Goal: Find specific page/section: Find specific page/section

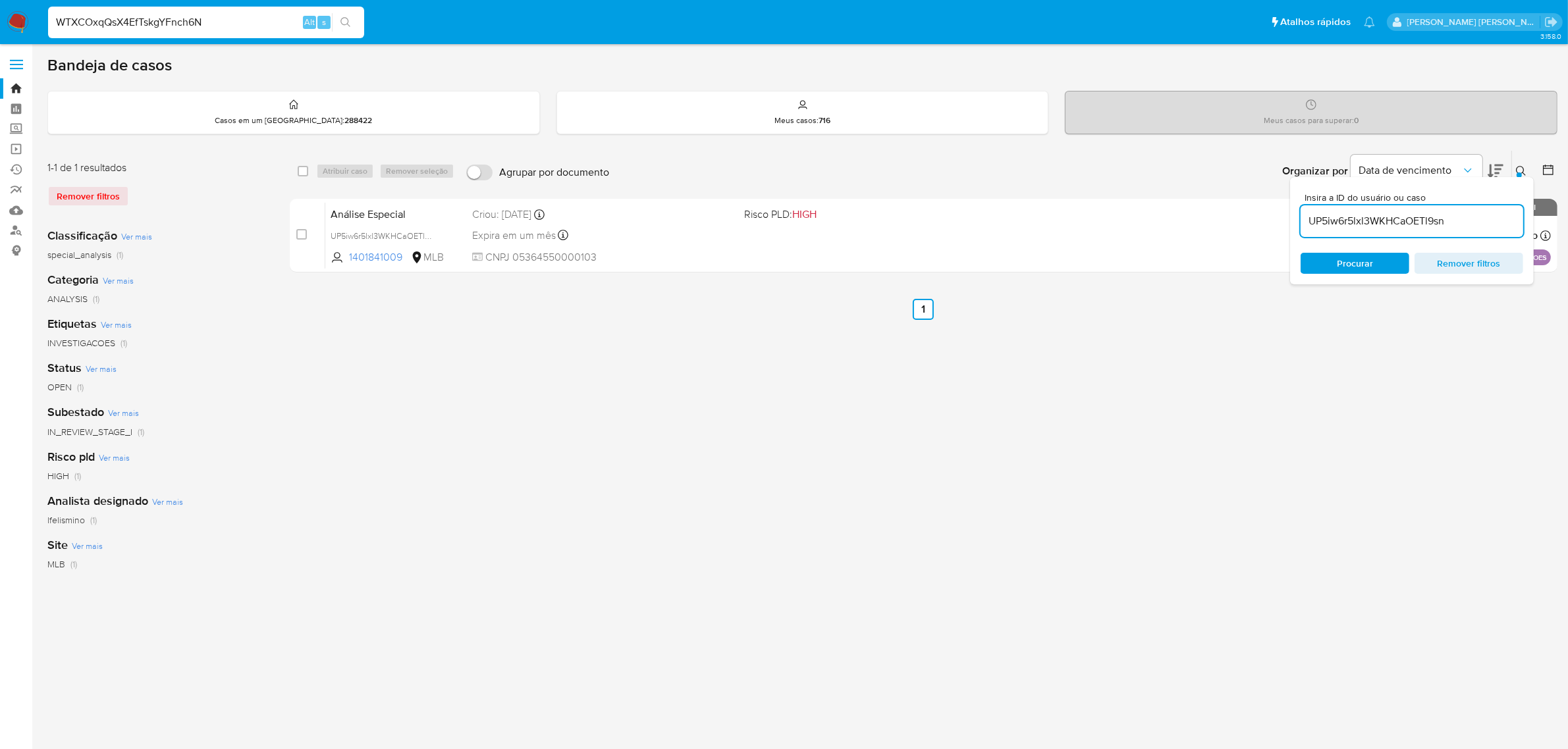
type input "WTXCOxqQsX4EfTskgYFnch6N"
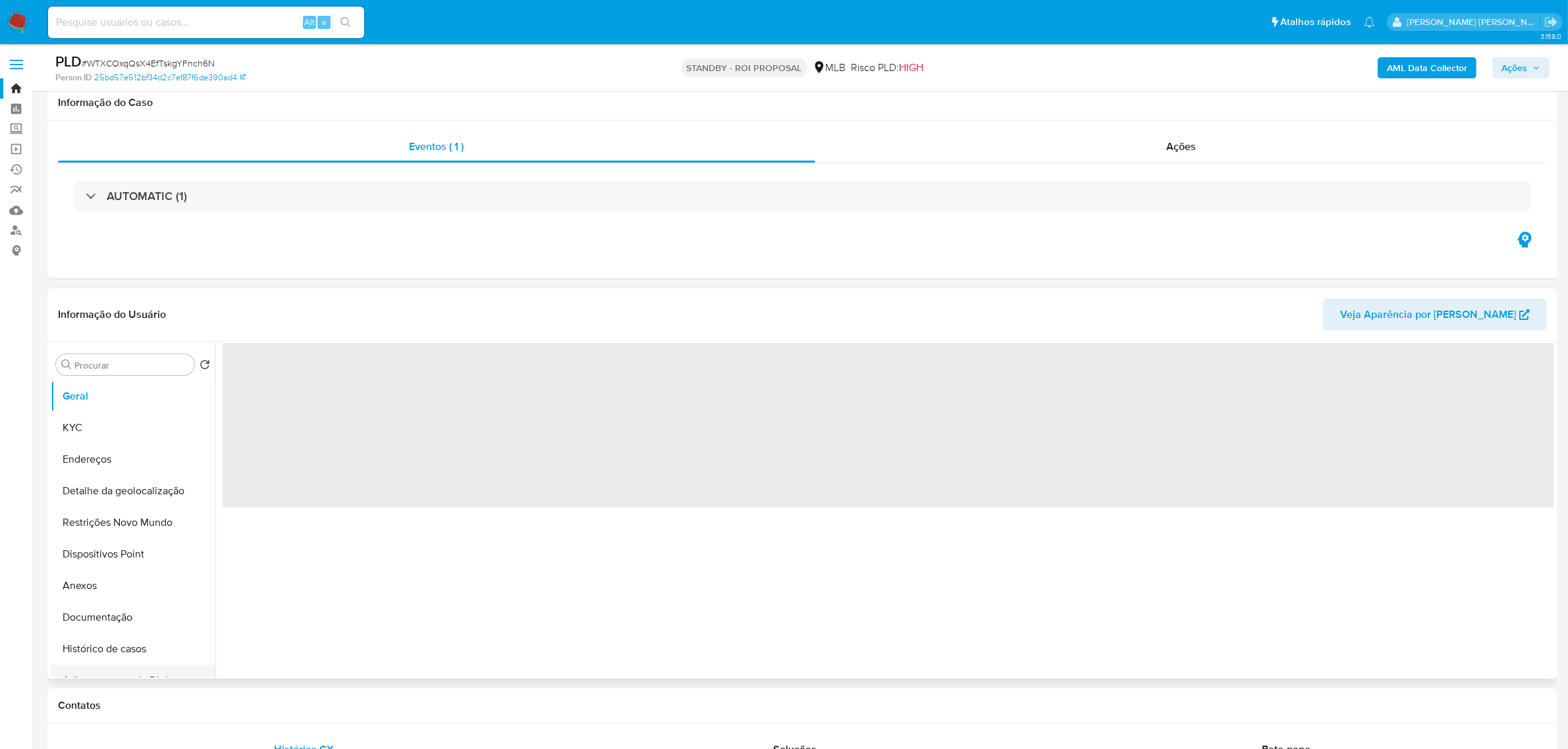
scroll to position [82, 0]
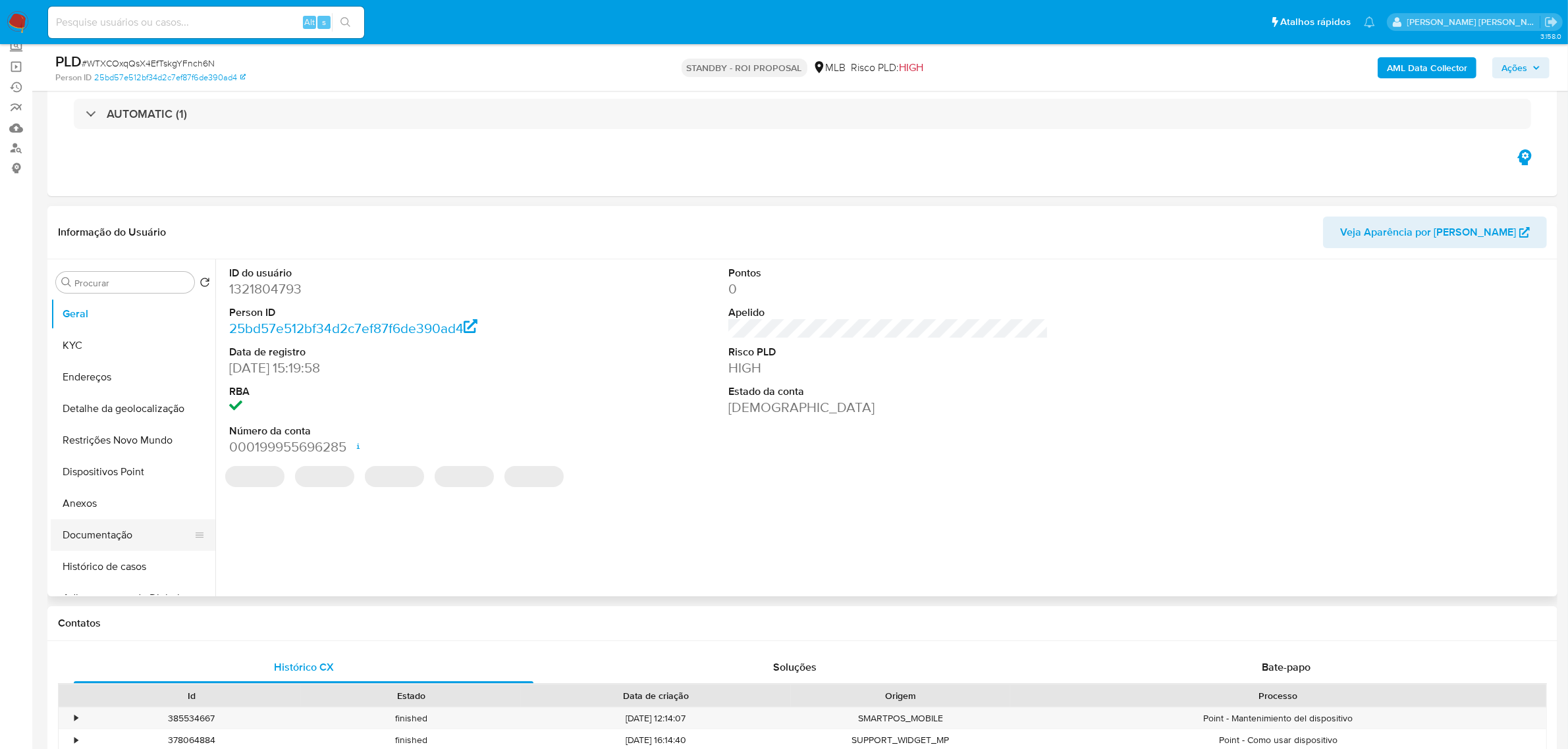
click at [112, 539] on button "Documentação" at bounding box center [128, 535] width 154 height 31
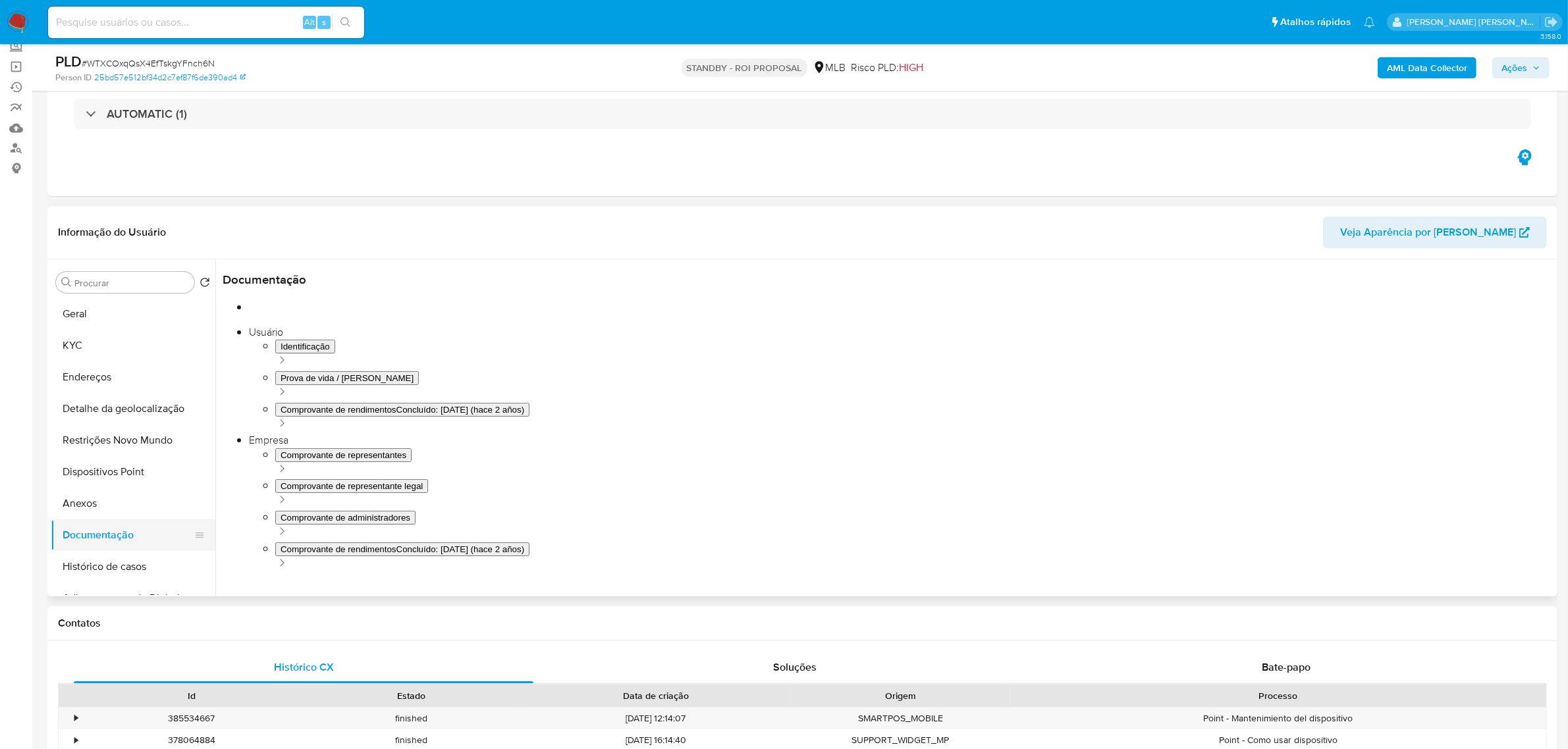
select select "10"
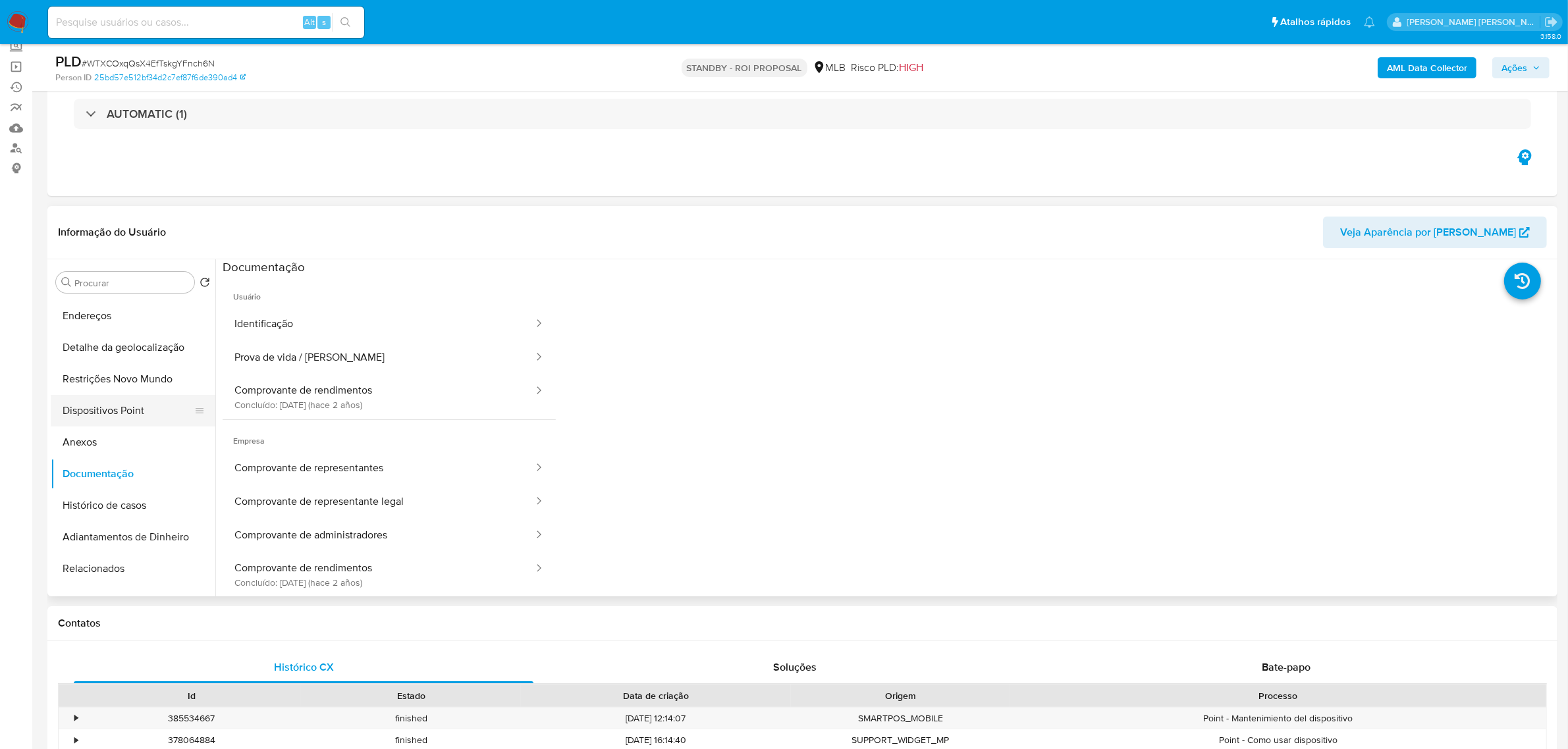
scroll to position [0, 0]
click at [124, 466] on button "Dispositivos Point" at bounding box center [128, 472] width 154 height 31
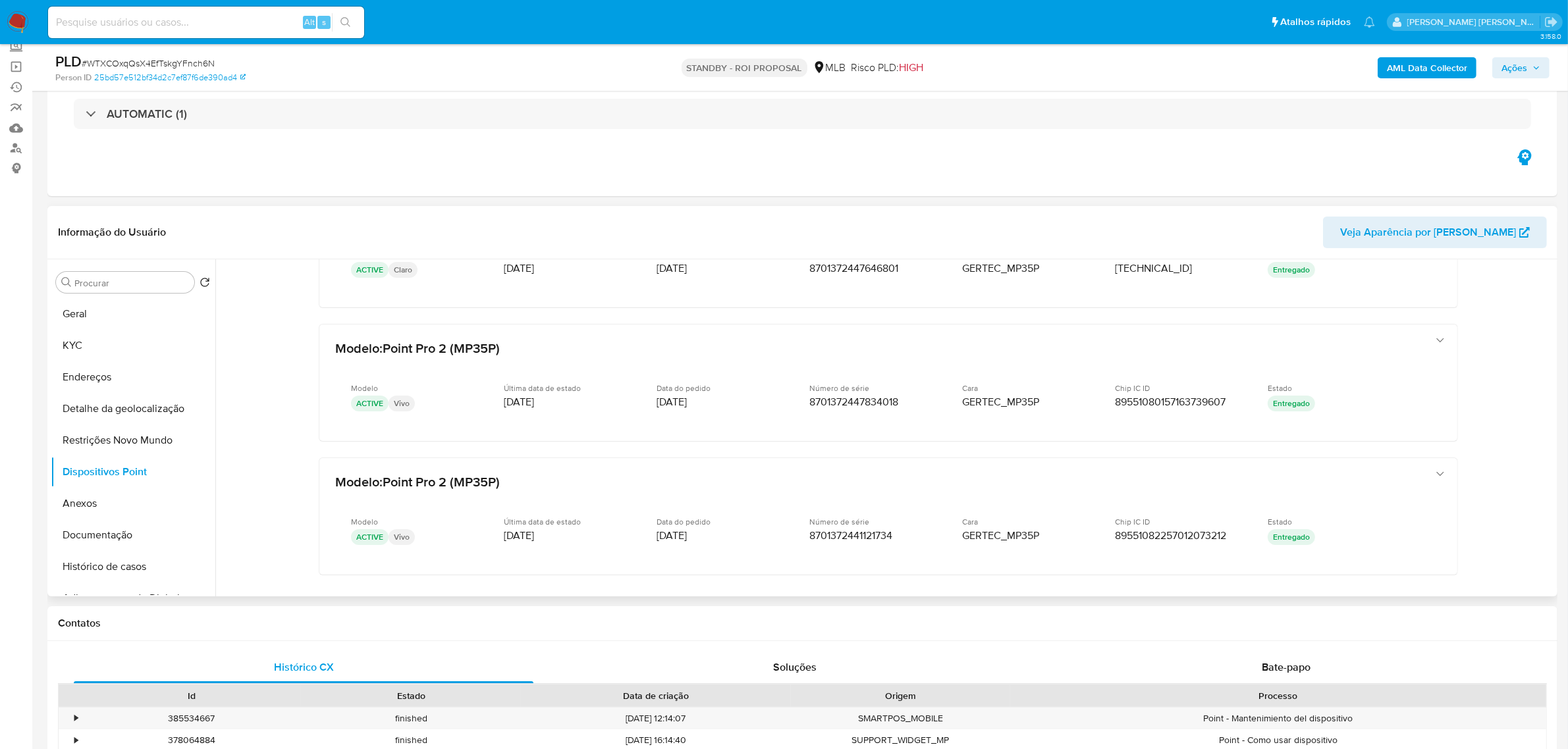
scroll to position [412, 0]
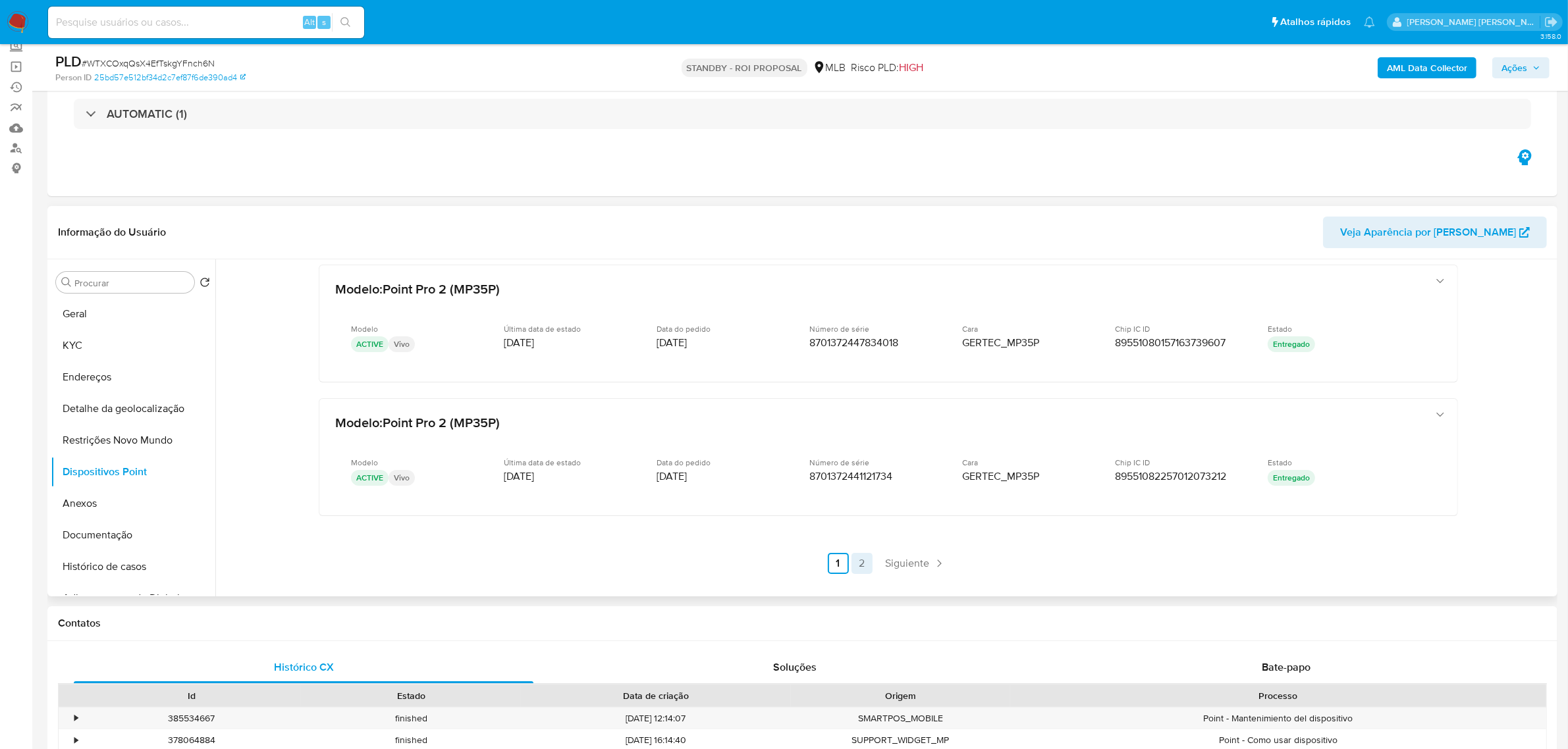
click at [860, 561] on link "2" at bounding box center [862, 563] width 21 height 21
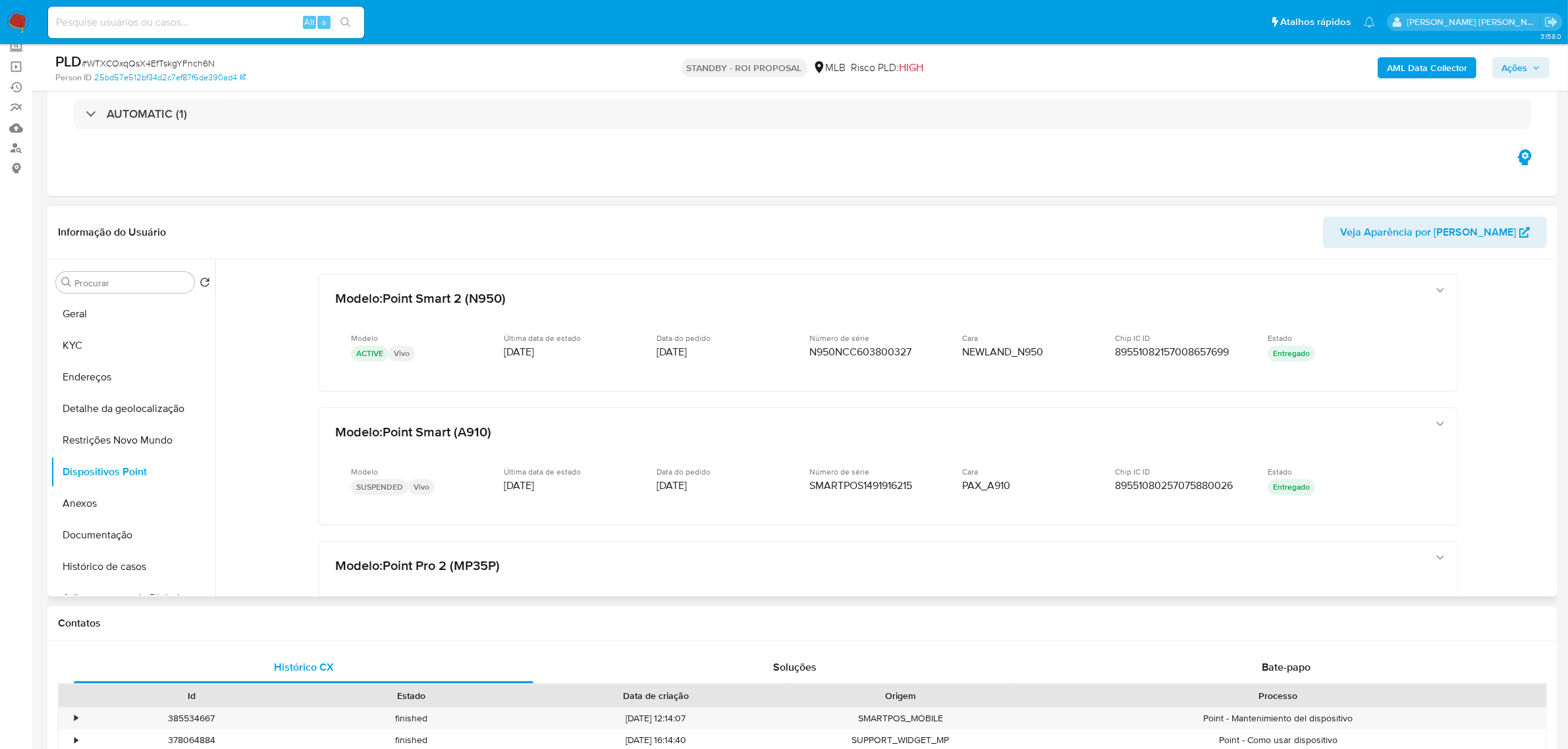
scroll to position [0, 0]
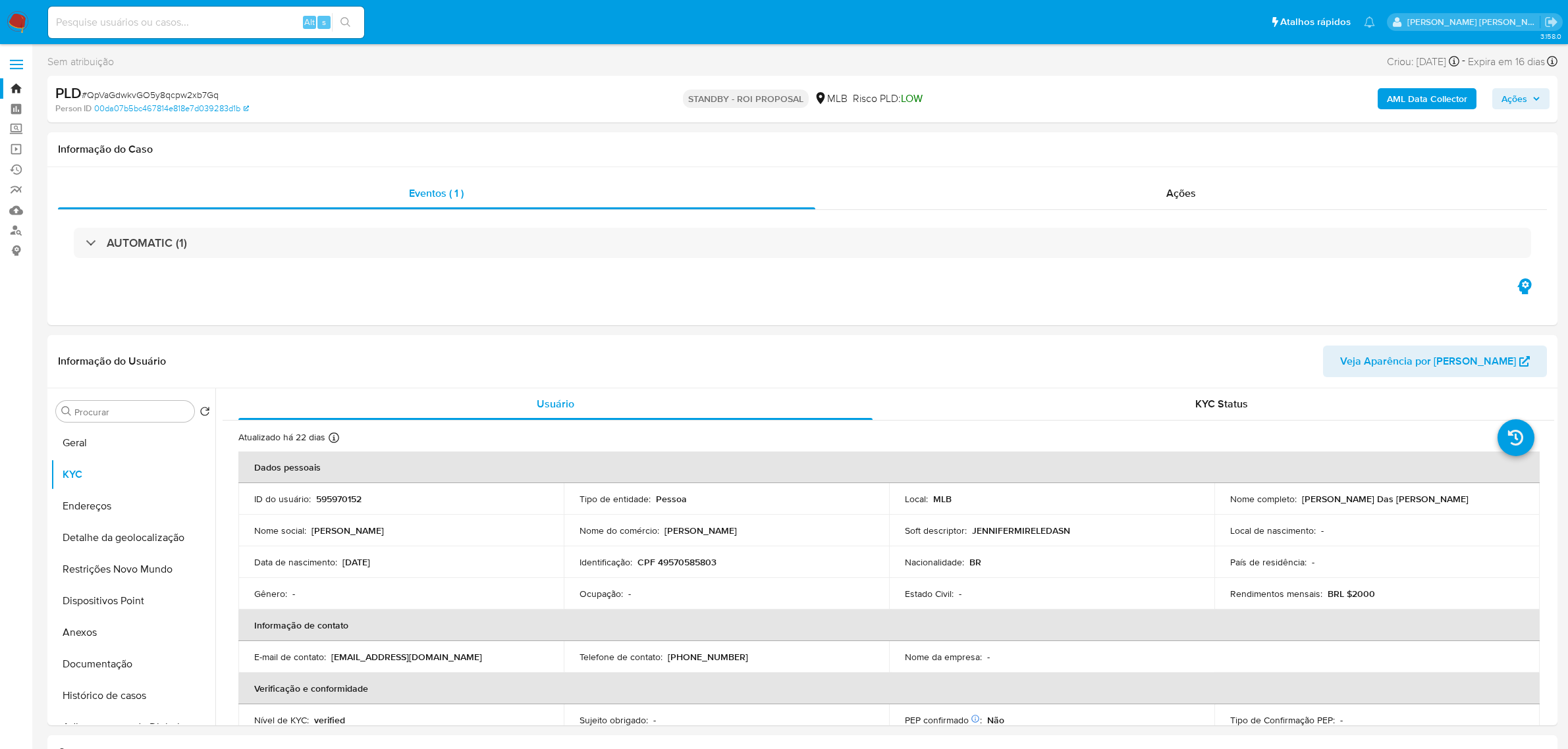
select select "10"
drag, startPoint x: 211, startPoint y: 5, endPoint x: 199, endPoint y: 20, distance: 19.2
click at [208, 9] on div "Alt s" at bounding box center [206, 22] width 316 height 37
click at [196, 23] on input at bounding box center [206, 23] width 316 height 17
paste input "HDKkv1AehE2XgiDx33mVkmcQ"
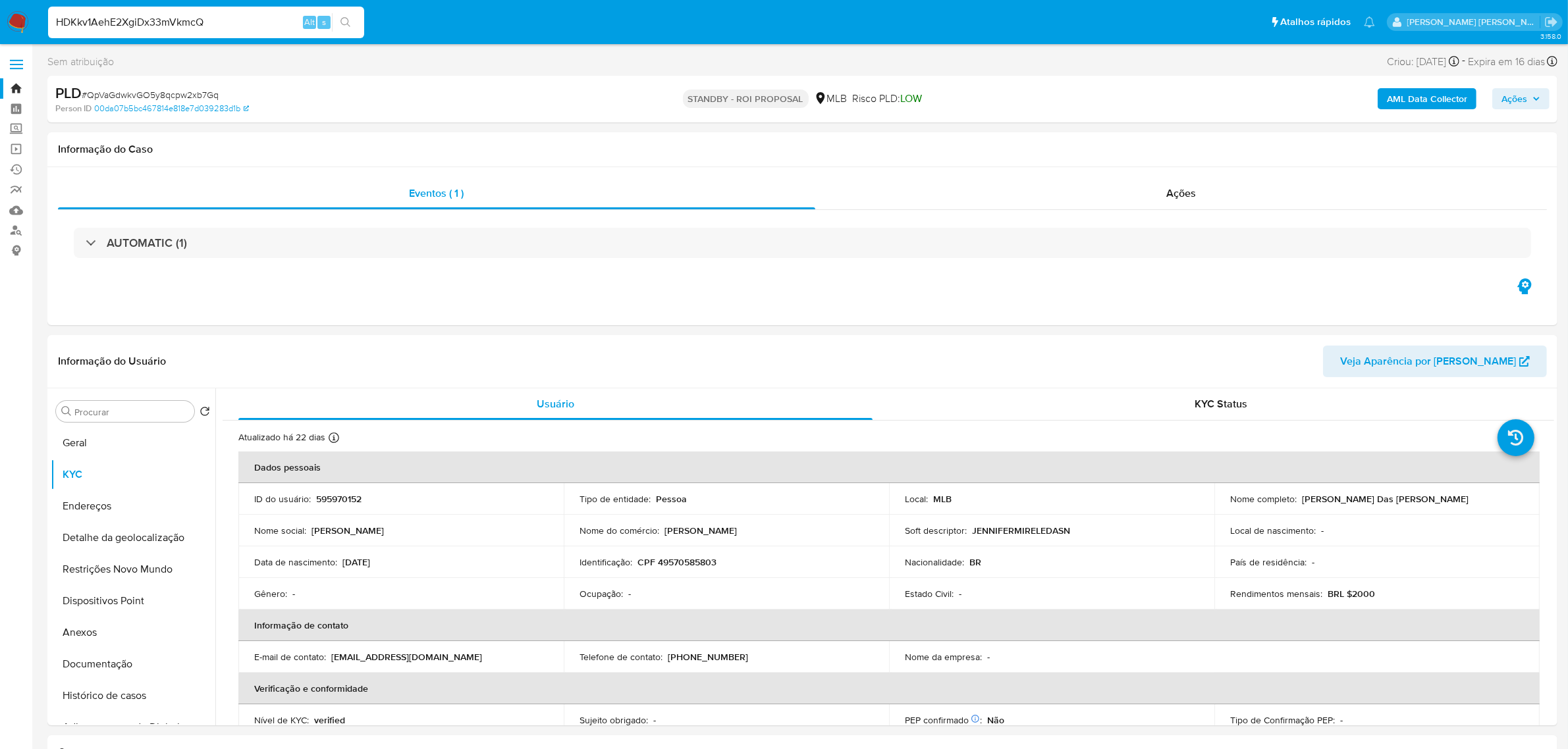
type input "HDKkv1AehE2XgiDx33mVkmcQ"
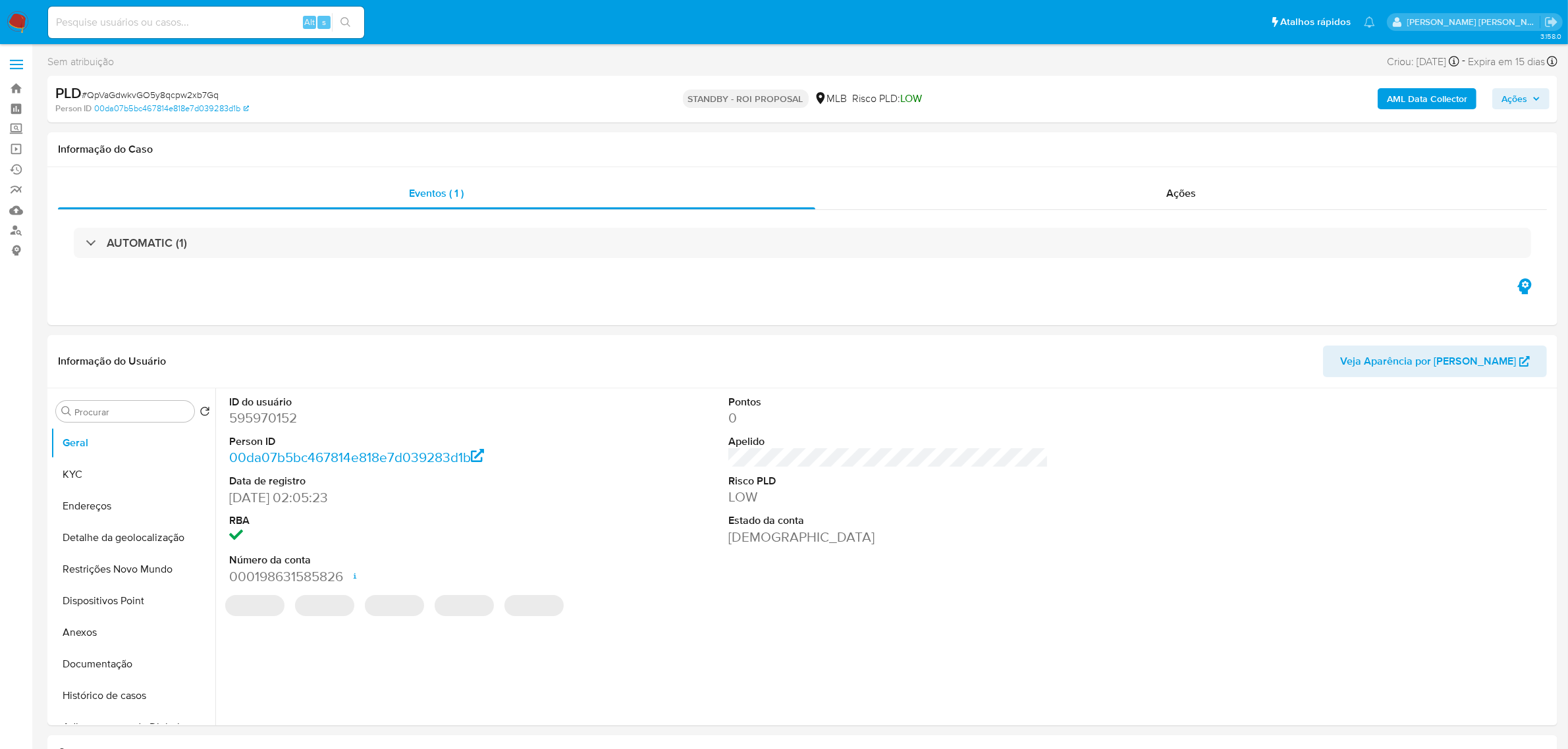
select select "10"
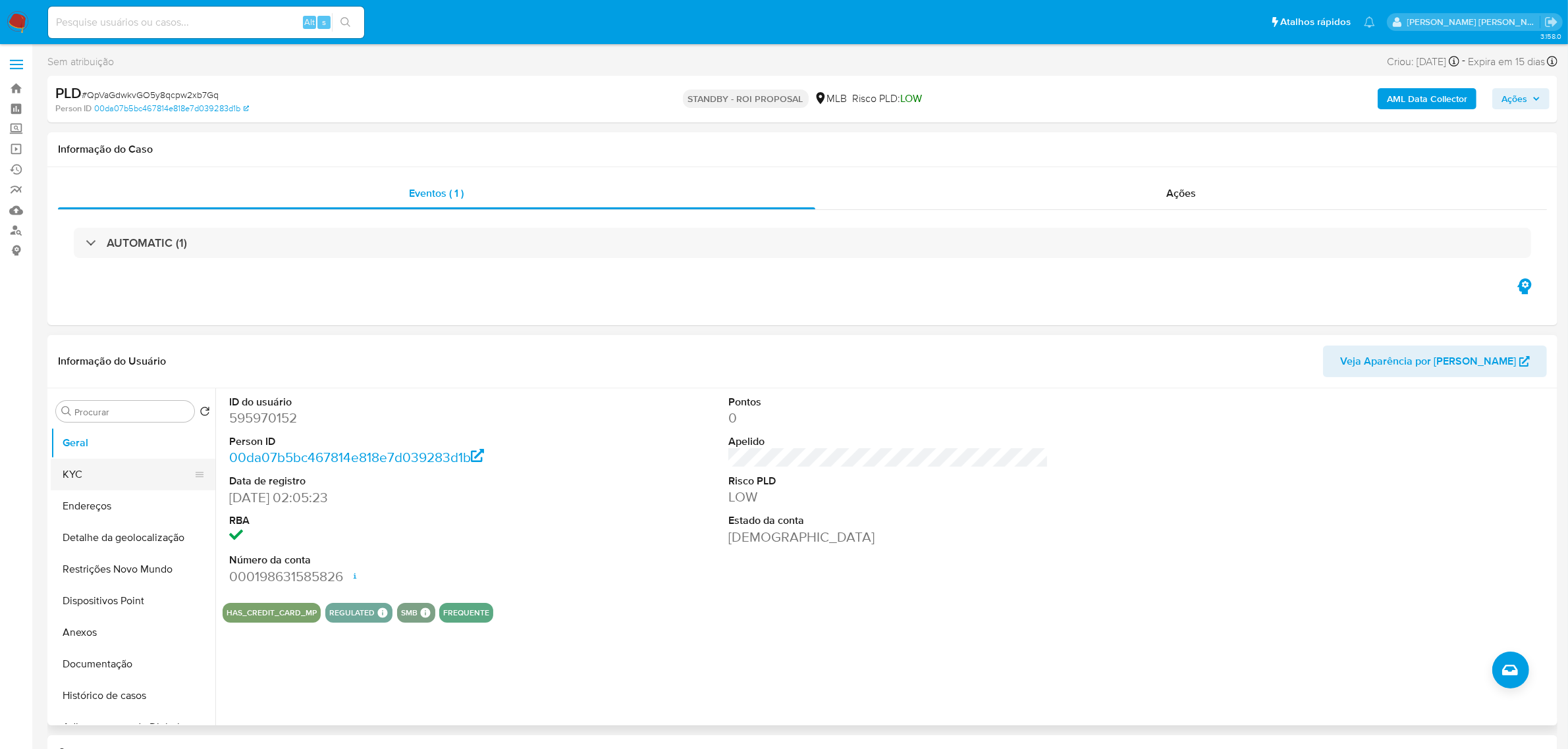
click at [109, 479] on button "KYC" at bounding box center [128, 475] width 154 height 31
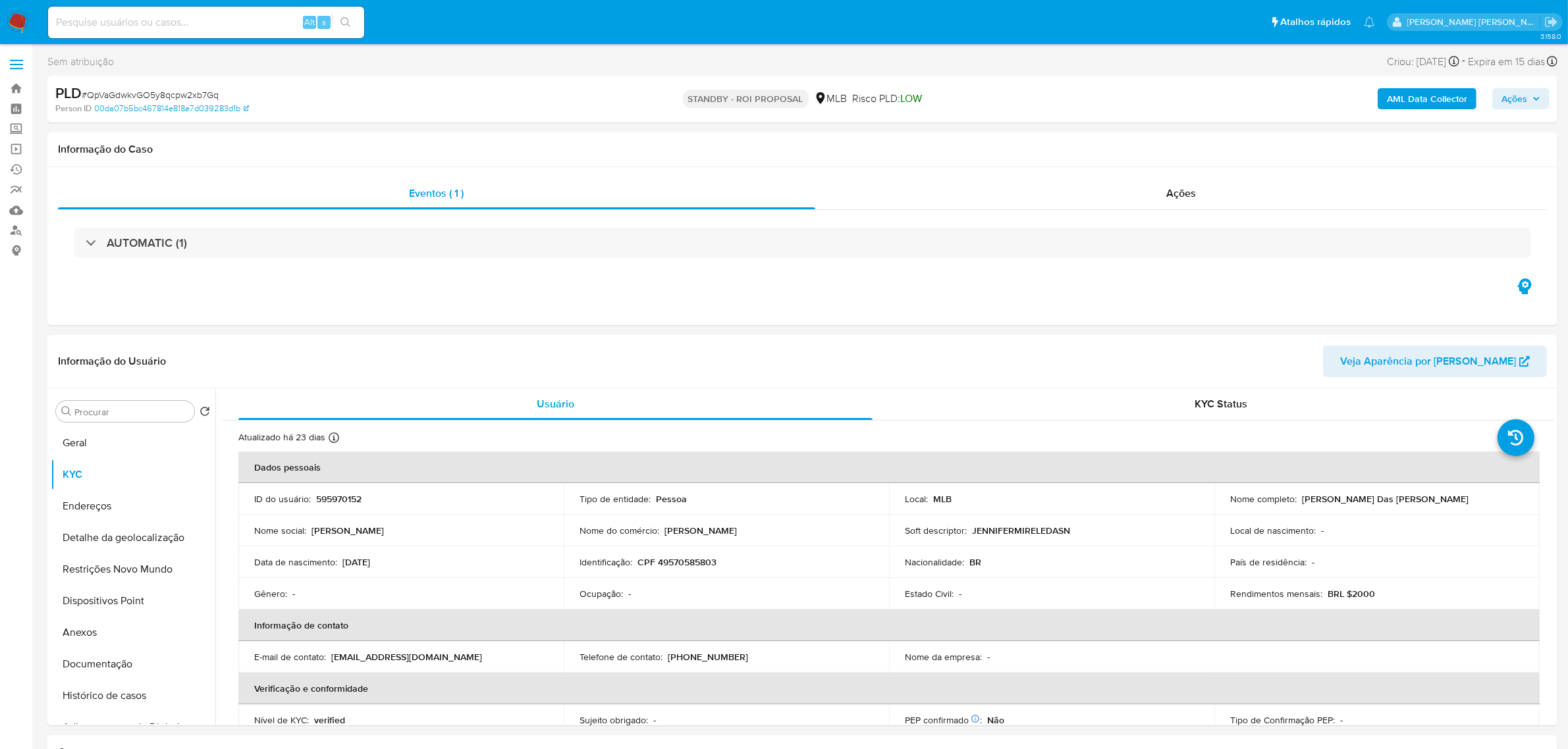
click at [215, 14] on input at bounding box center [206, 23] width 316 height 17
paste input "HDKkv1AehE2XgiDx33mVkmcQ"
type input "HDKkv1AehE2XgiDx33mVkmcQ"
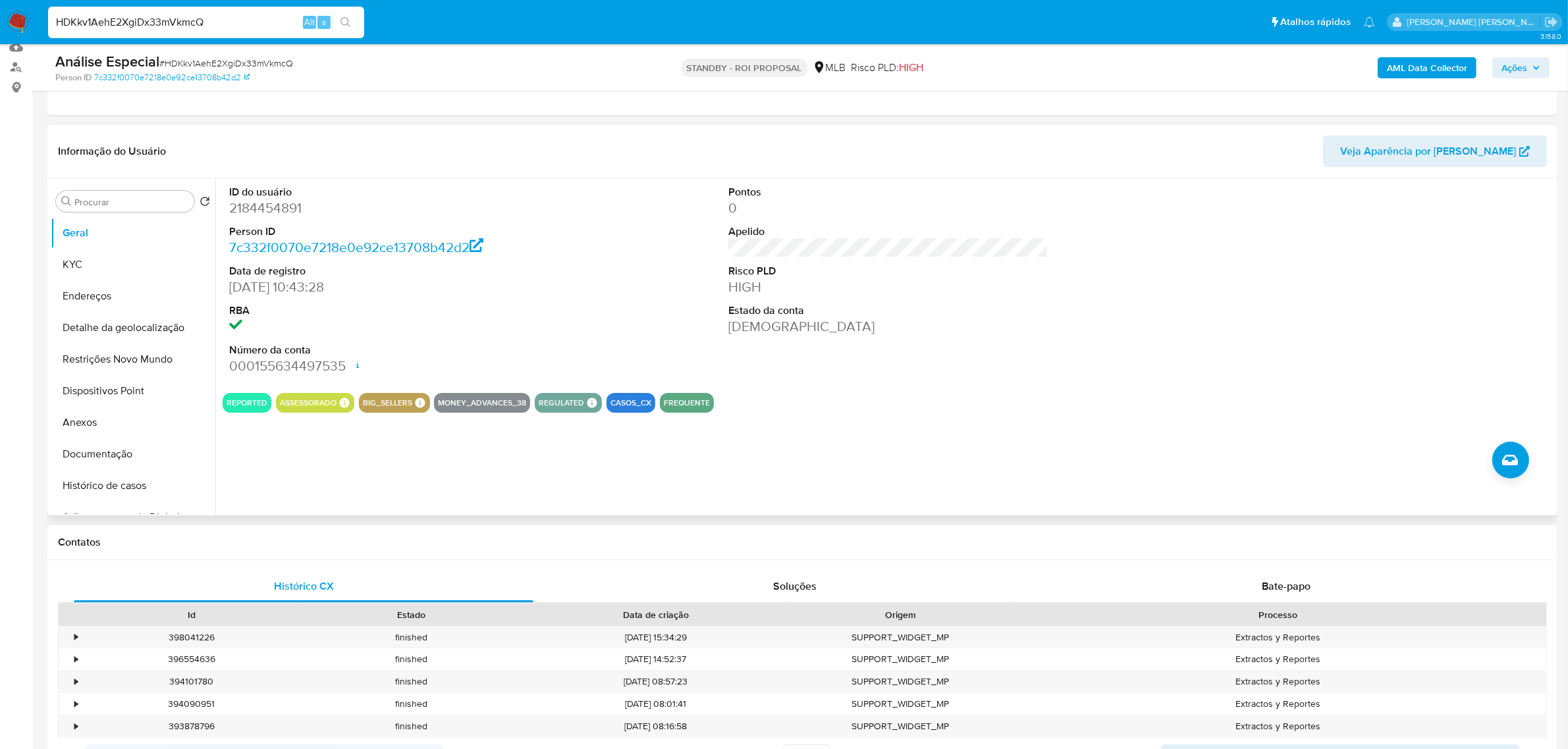
scroll to position [165, 0]
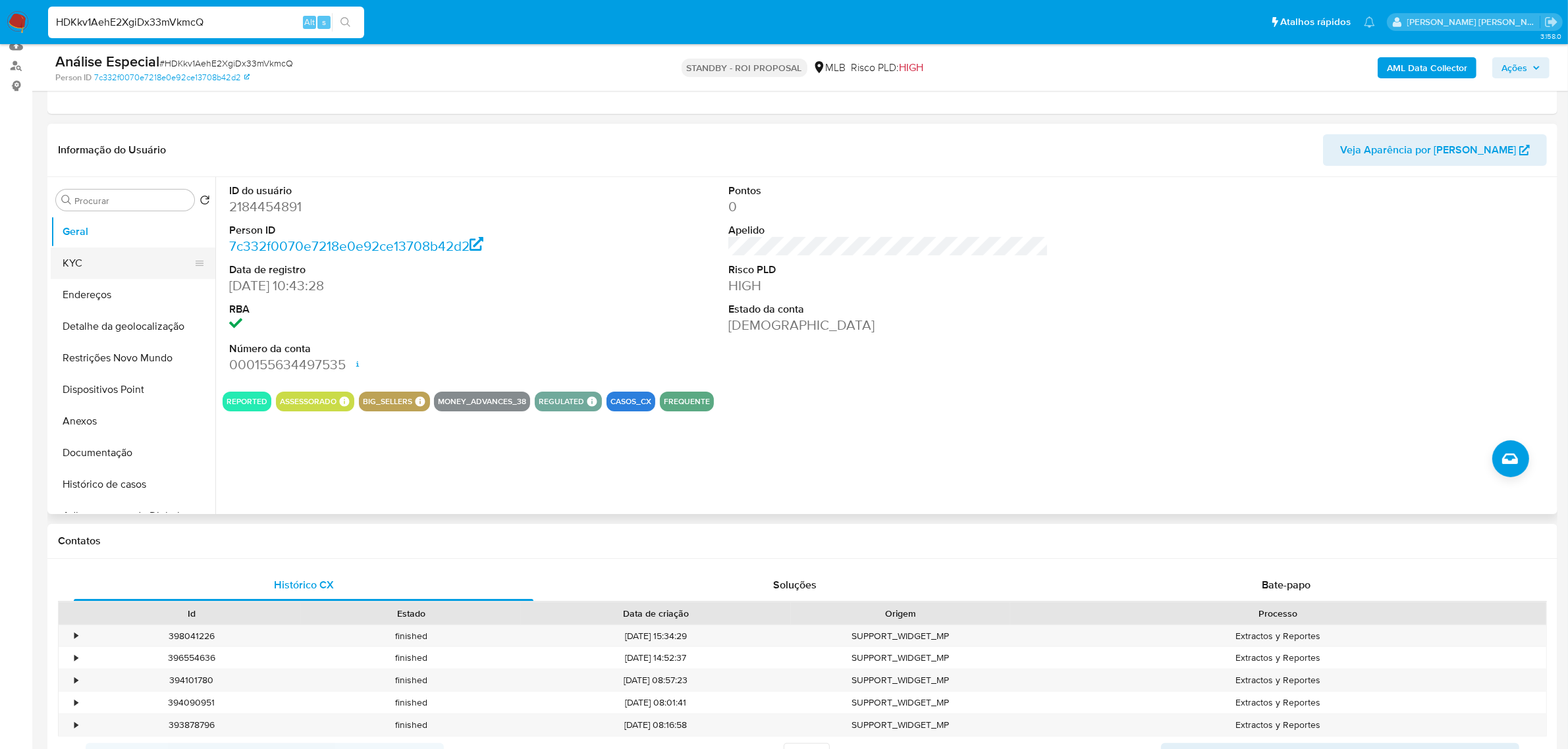
click at [129, 256] on button "KYC" at bounding box center [128, 263] width 154 height 31
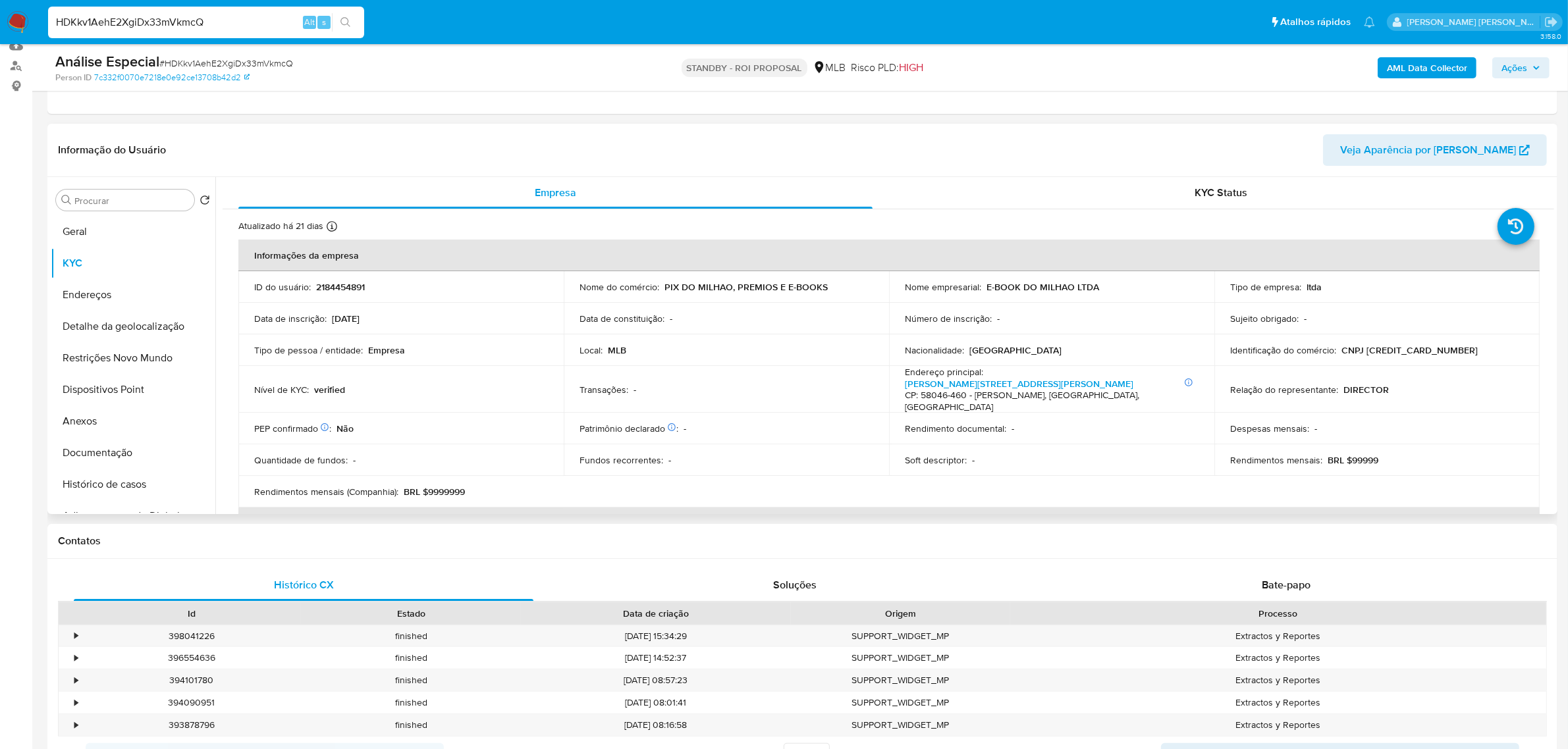
scroll to position [82, 0]
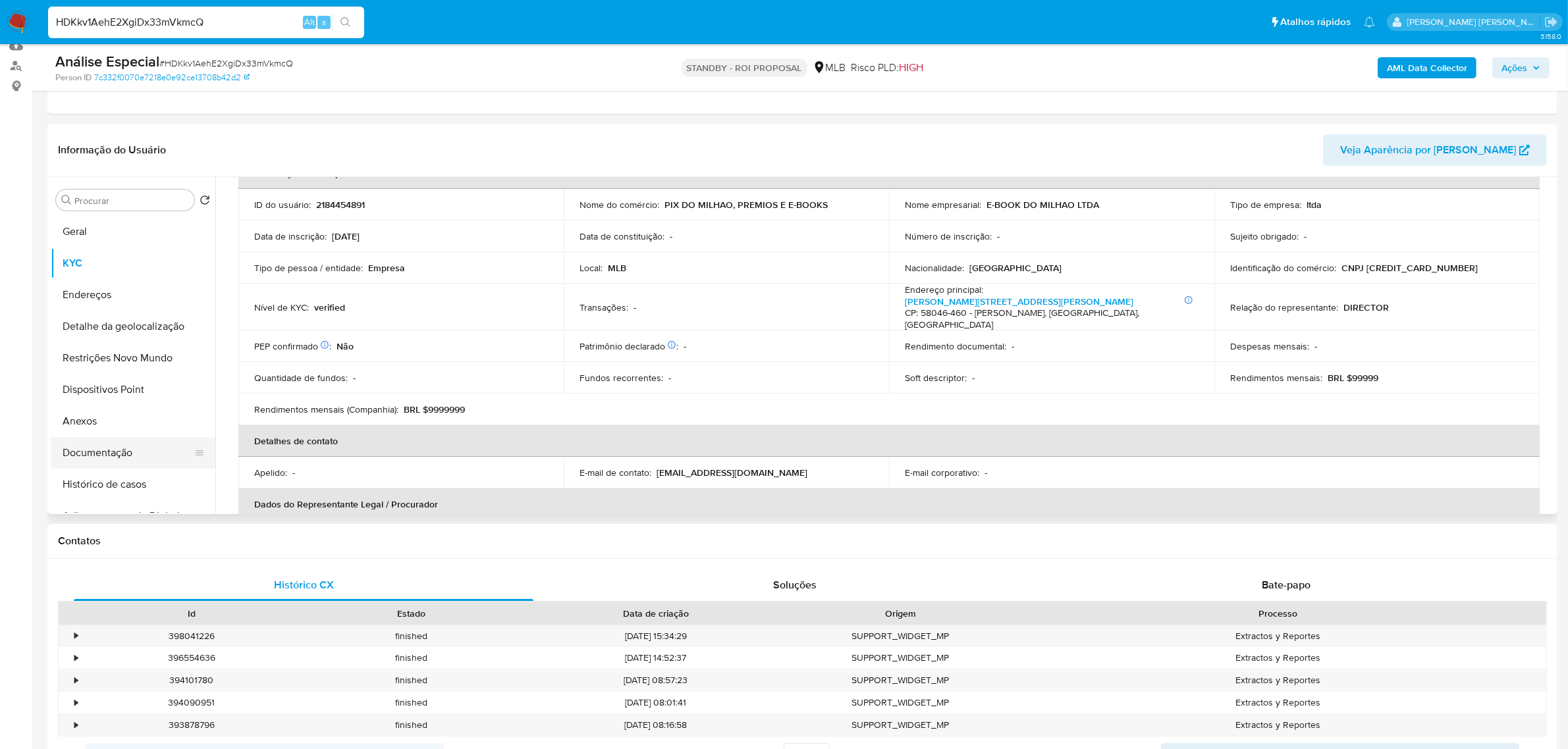
click at [99, 448] on button "Documentação" at bounding box center [128, 452] width 154 height 31
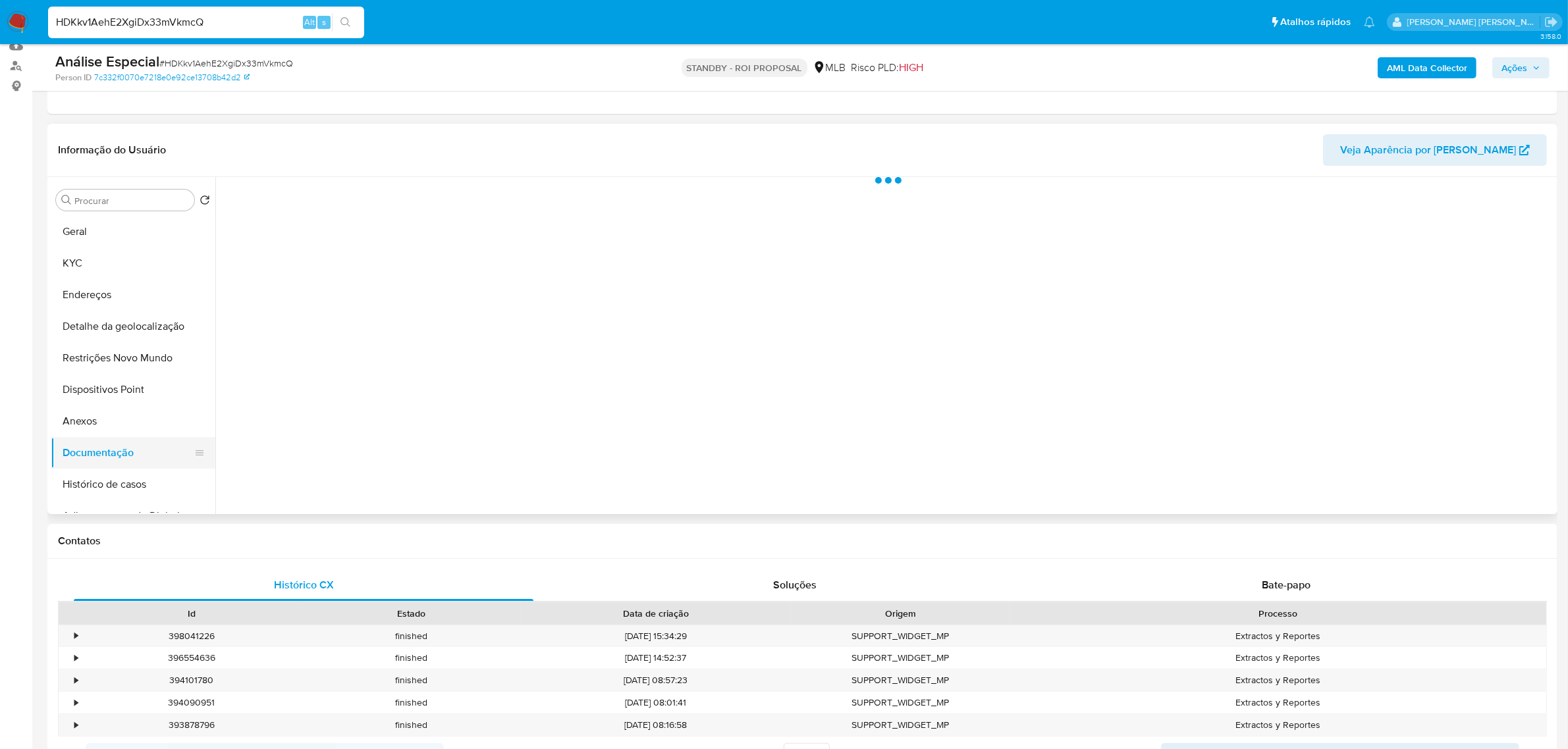
scroll to position [0, 0]
select select "10"
